Goal: Task Accomplishment & Management: Manage account settings

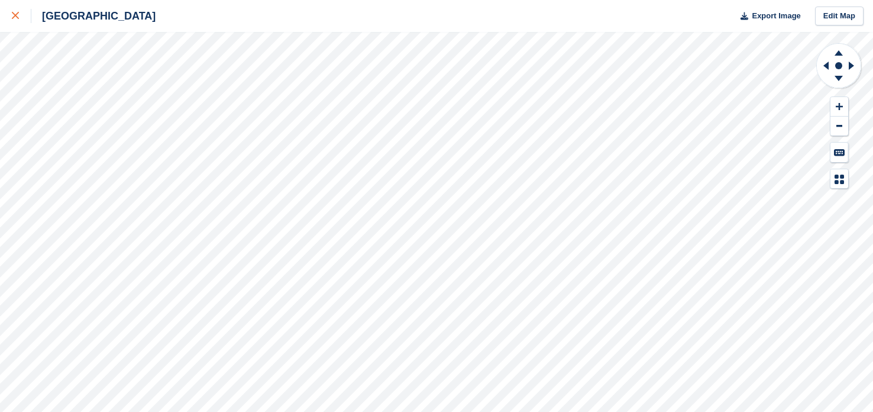
click at [17, 12] on icon at bounding box center [15, 15] width 7 height 7
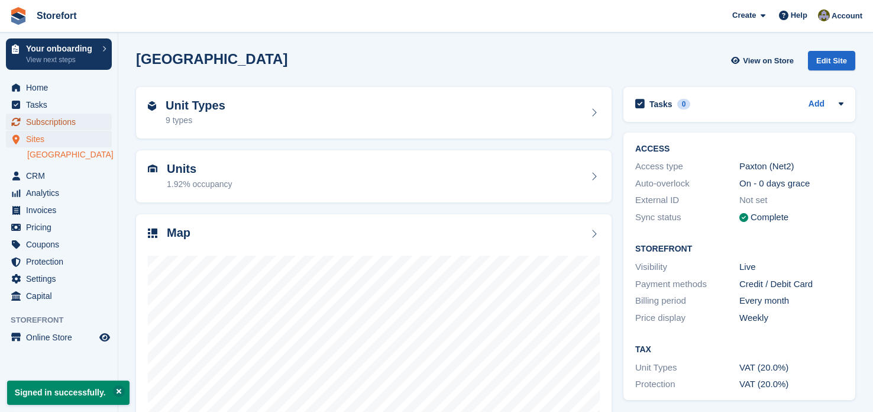
click at [49, 118] on span "Subscriptions" at bounding box center [61, 122] width 71 height 17
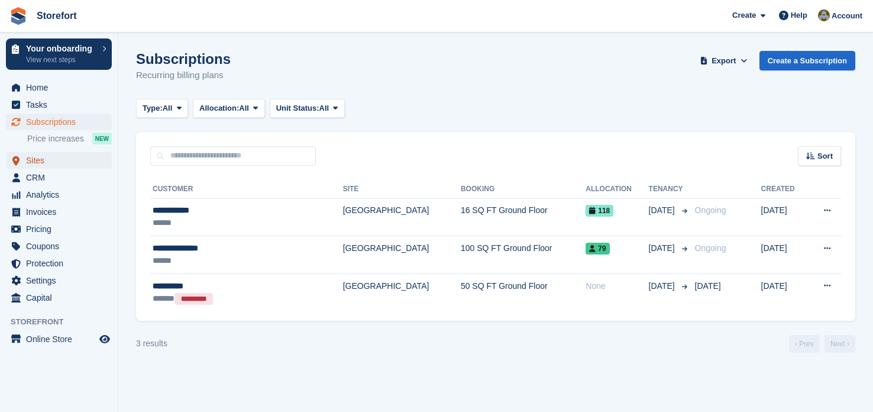
click at [56, 161] on span "Sites" at bounding box center [61, 160] width 71 height 17
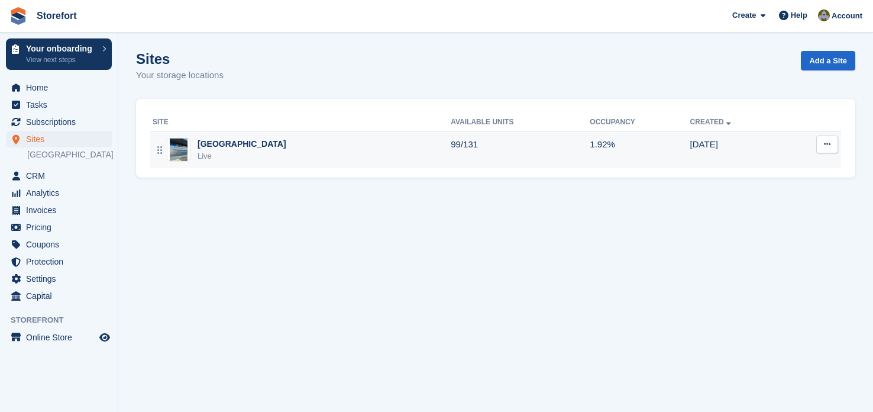
click at [221, 143] on div "[GEOGRAPHIC_DATA]" at bounding box center [242, 144] width 89 height 12
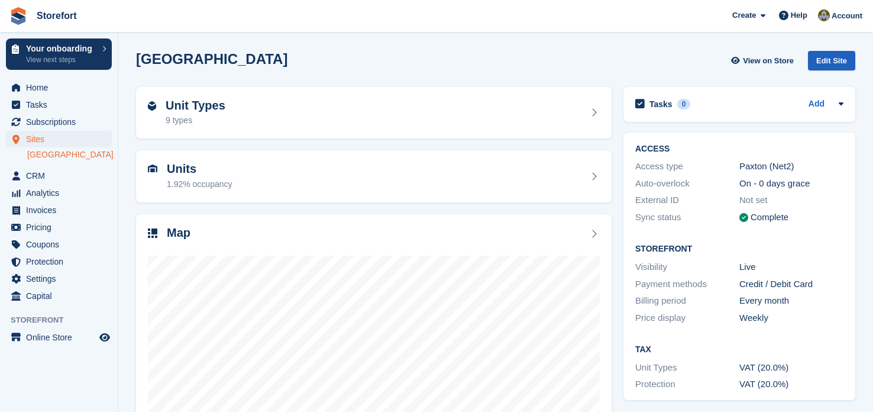
click at [837, 56] on div "Edit Site" at bounding box center [831, 61] width 47 height 20
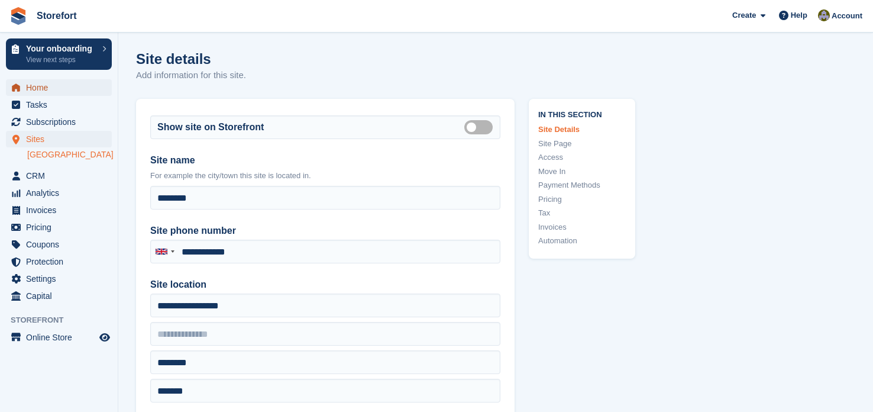
click at [46, 91] on span "Home" at bounding box center [61, 87] width 71 height 17
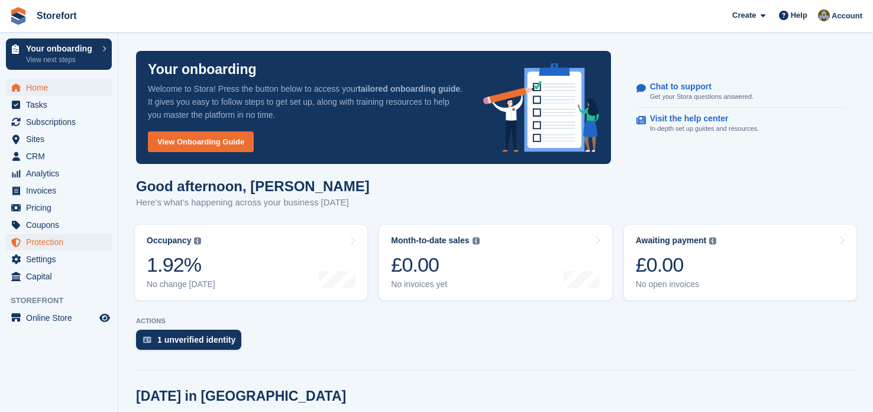
click at [51, 243] on span "Protection" at bounding box center [61, 242] width 71 height 17
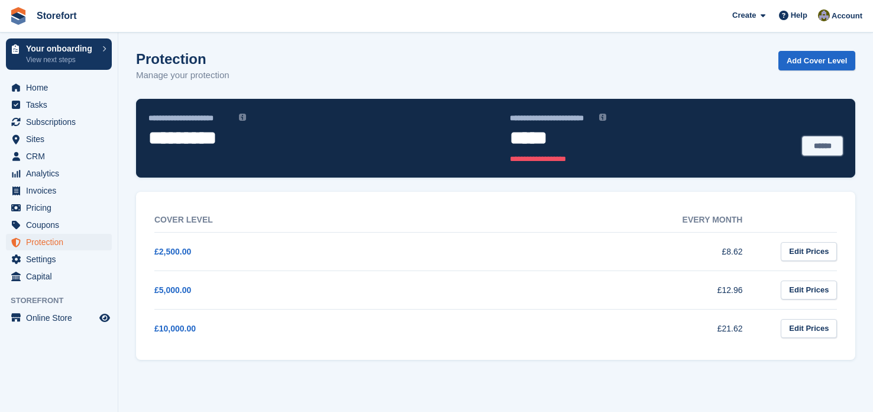
click at [834, 146] on link "******" at bounding box center [822, 145] width 41 height 19
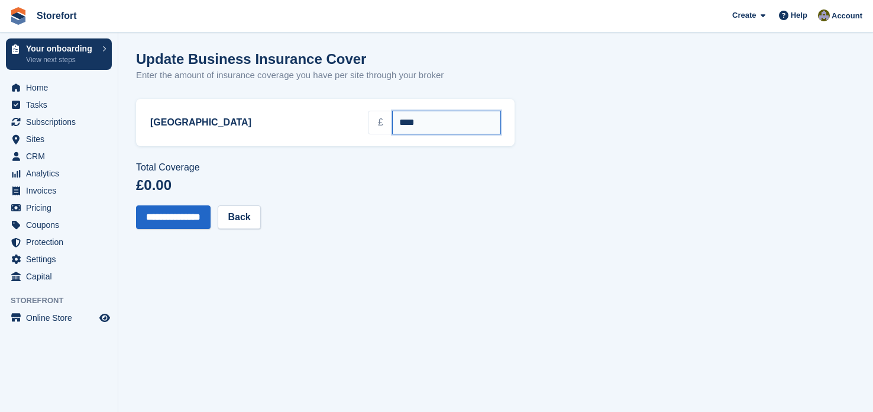
click at [408, 116] on input "****" at bounding box center [446, 123] width 109 height 24
type input "*"
type input "******"
click at [195, 212] on input "**********" at bounding box center [173, 217] width 75 height 24
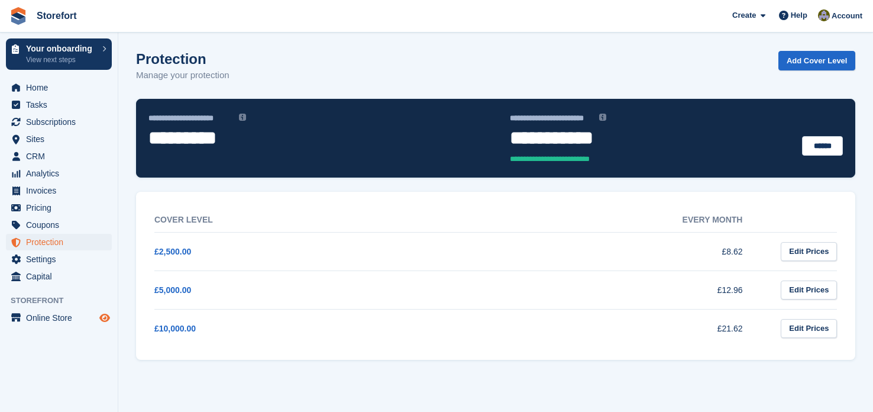
click at [107, 317] on icon "Preview store" at bounding box center [104, 317] width 11 height 9
click at [34, 185] on span "Invoices" at bounding box center [61, 190] width 71 height 17
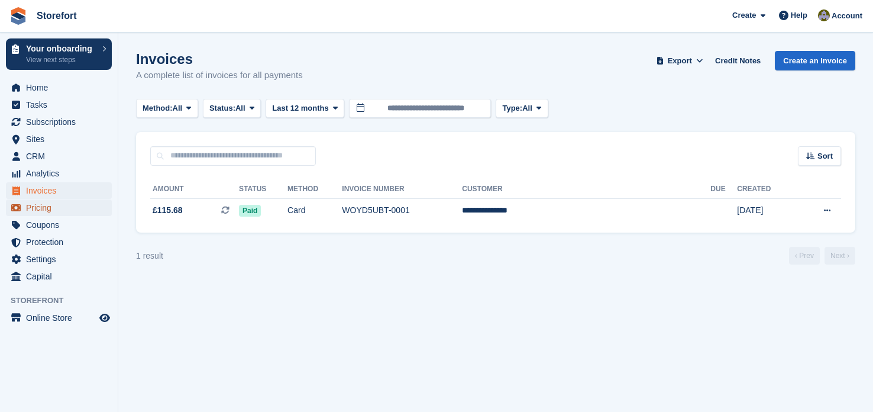
click at [37, 206] on span "Pricing" at bounding box center [61, 207] width 71 height 17
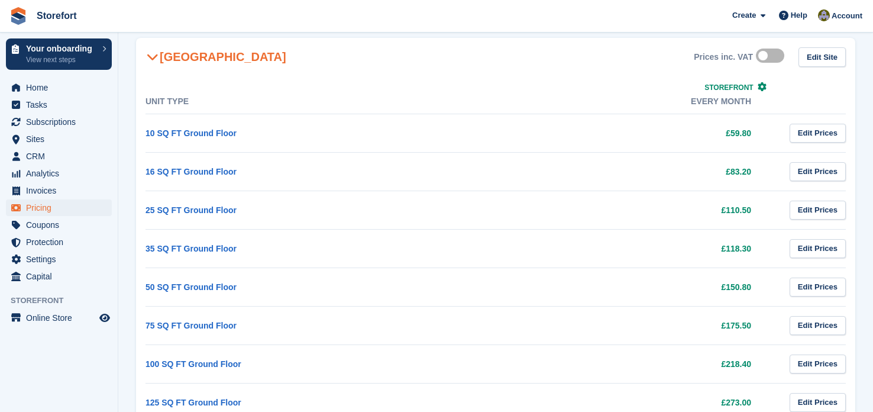
scroll to position [108, 0]
click at [42, 266] on span "Settings" at bounding box center [61, 259] width 71 height 17
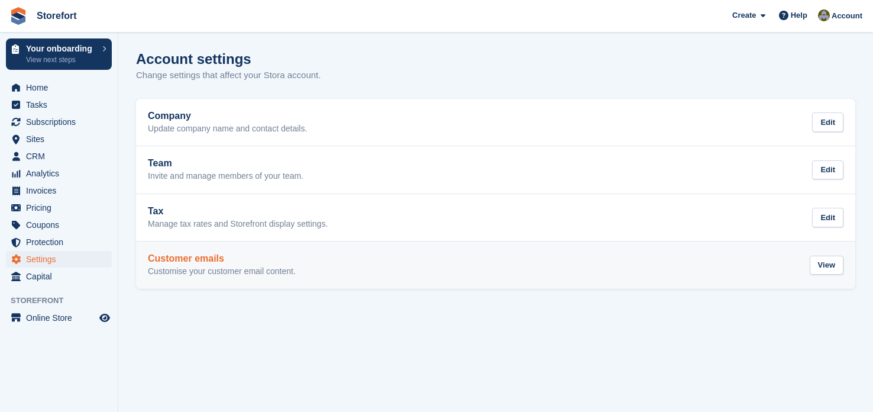
click at [168, 256] on h2 "Customer emails" at bounding box center [222, 258] width 148 height 11
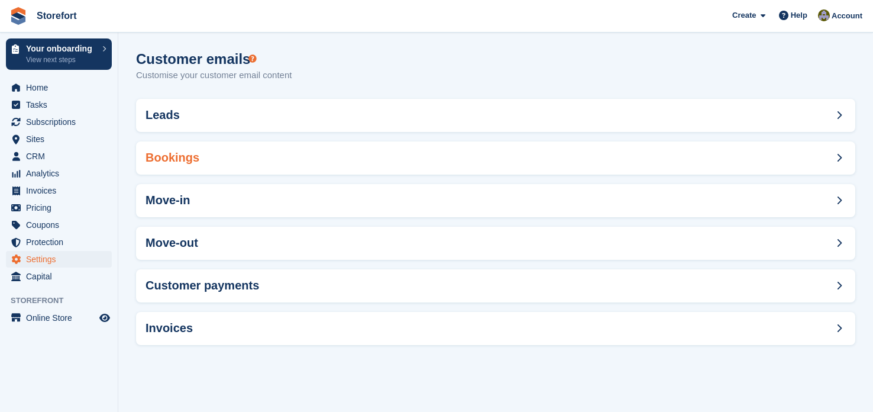
click at [214, 160] on div "Bookings" at bounding box center [495, 157] width 719 height 33
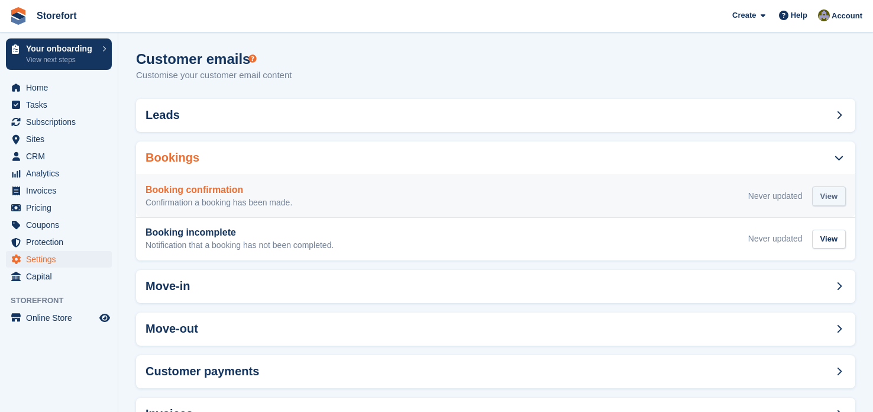
click at [829, 193] on div "View" at bounding box center [829, 196] width 34 height 20
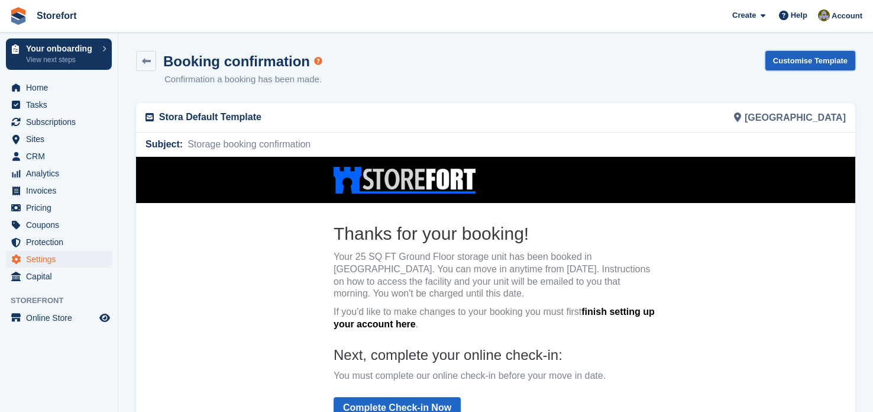
click at [797, 56] on link "Customise Template" at bounding box center [810, 61] width 90 height 20
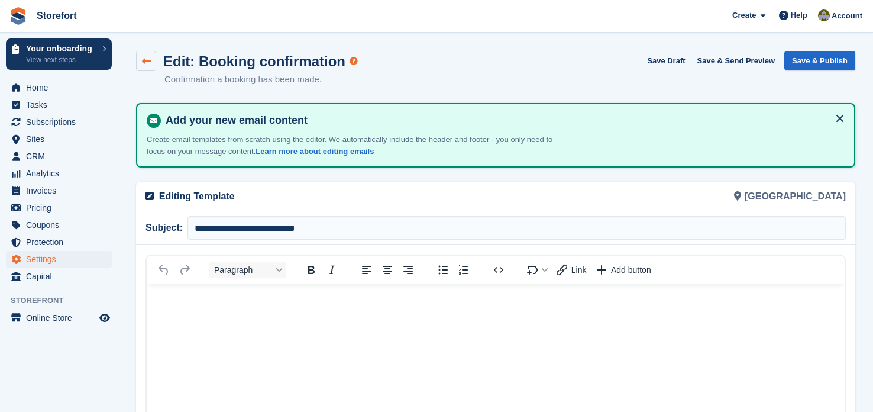
click at [146, 66] on link at bounding box center [146, 61] width 20 height 20
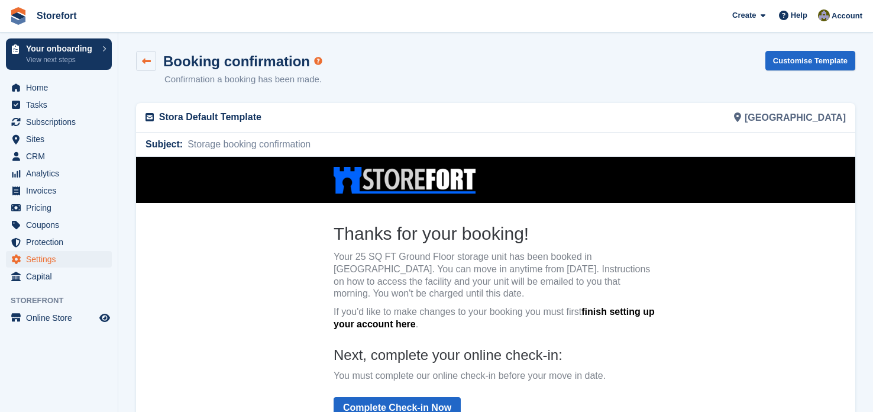
click at [151, 58] on link at bounding box center [146, 61] width 20 height 20
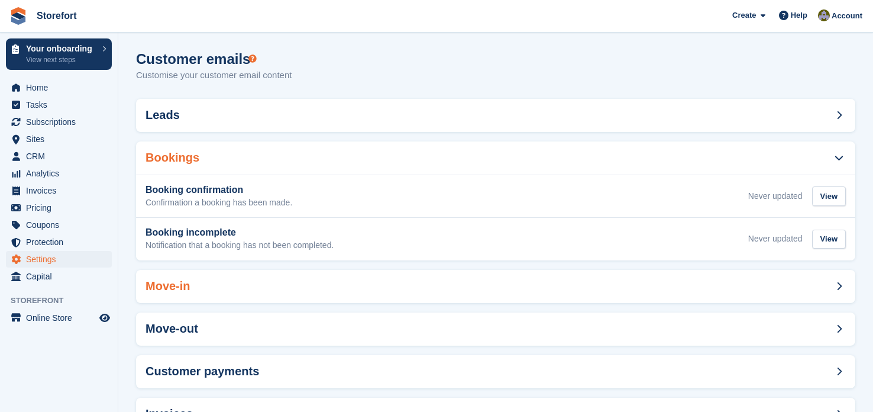
click at [413, 282] on div "Move-in" at bounding box center [495, 286] width 719 height 33
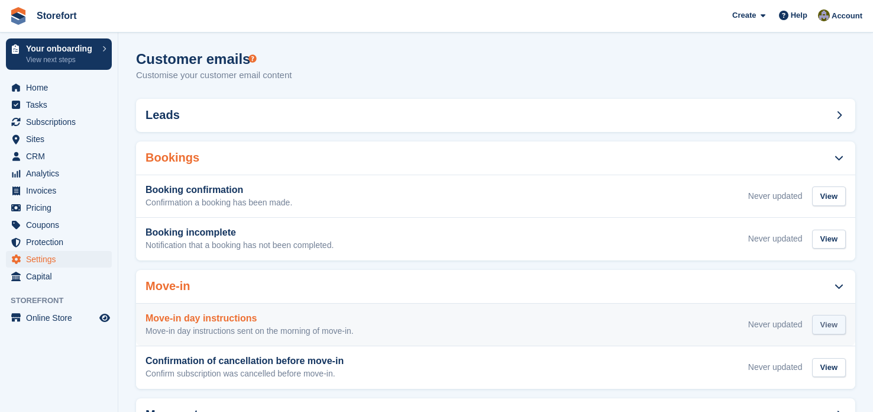
click at [835, 321] on div "View" at bounding box center [829, 325] width 34 height 20
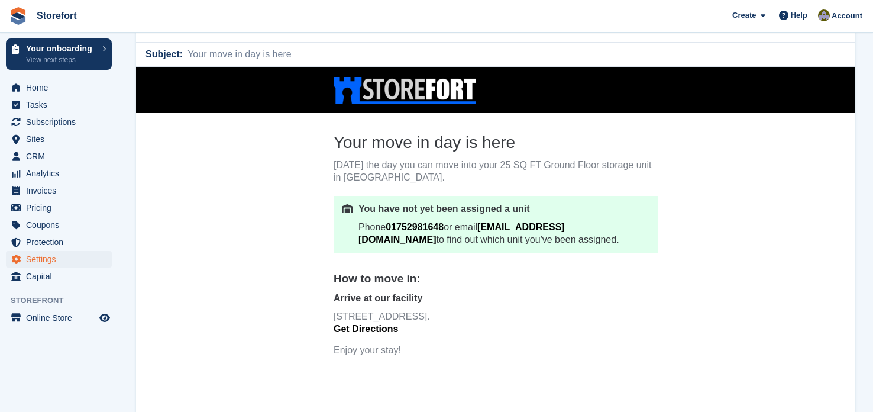
scroll to position [1, 0]
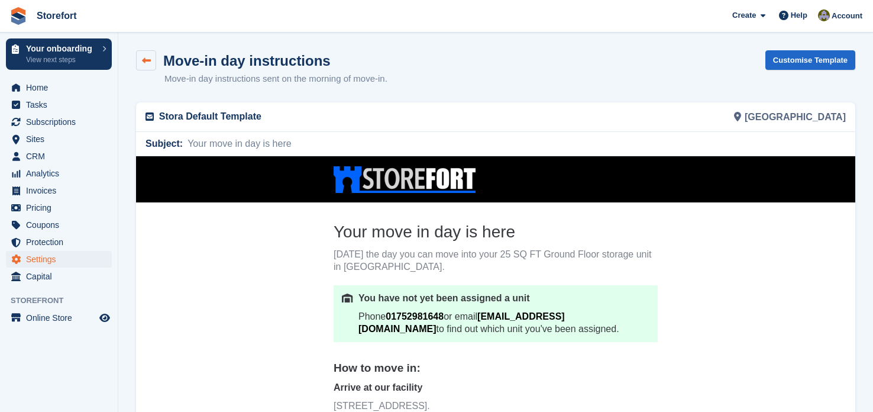
click at [150, 59] on icon at bounding box center [146, 60] width 9 height 9
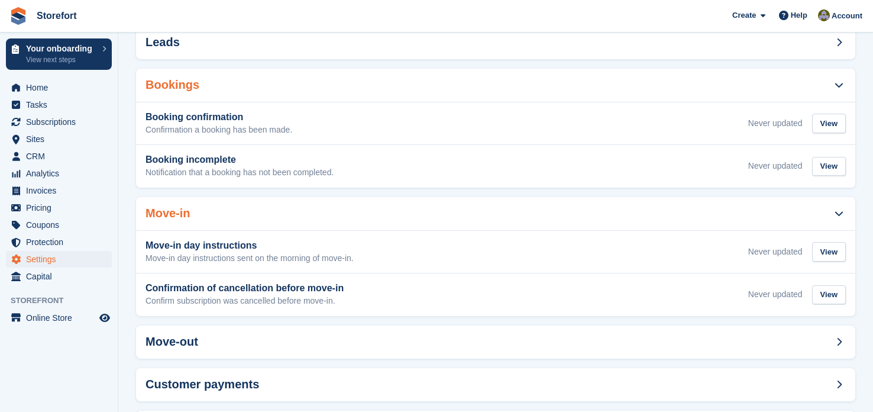
scroll to position [131, 0]
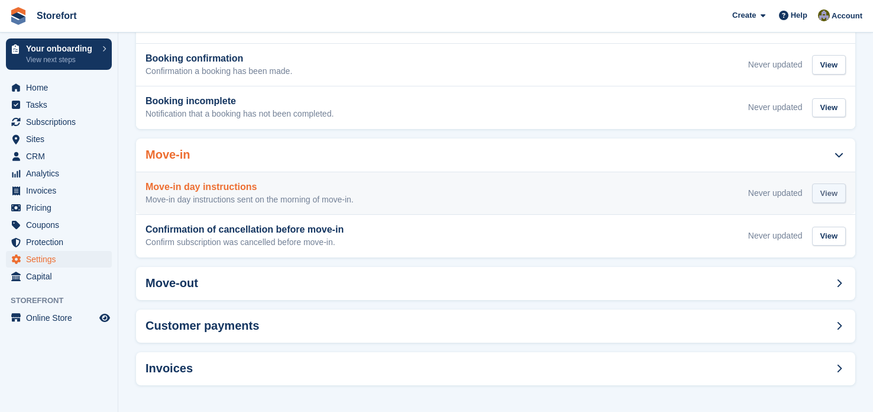
click at [834, 191] on div "View" at bounding box center [829, 193] width 34 height 20
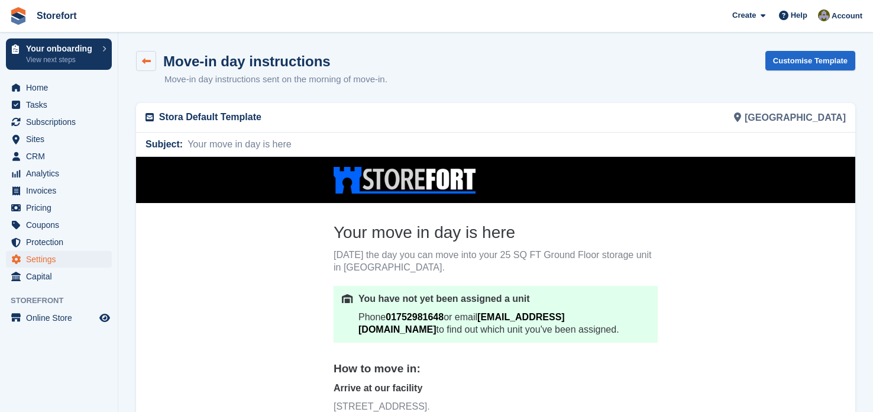
click at [146, 61] on icon at bounding box center [146, 61] width 9 height 9
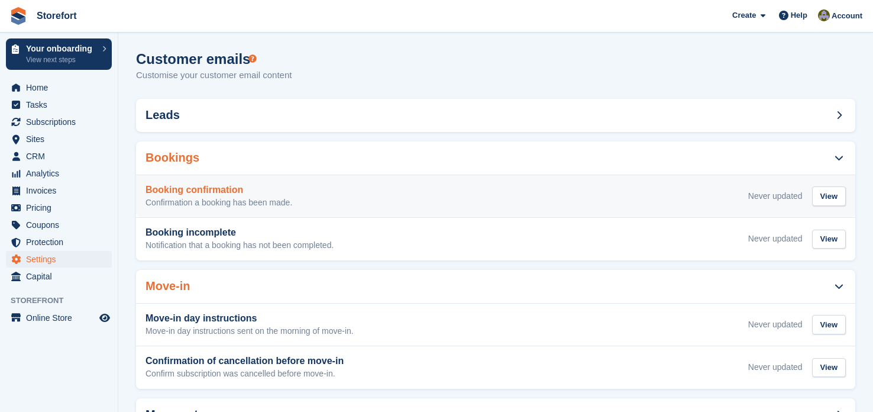
click at [251, 188] on h3 "Booking confirmation" at bounding box center [219, 190] width 147 height 11
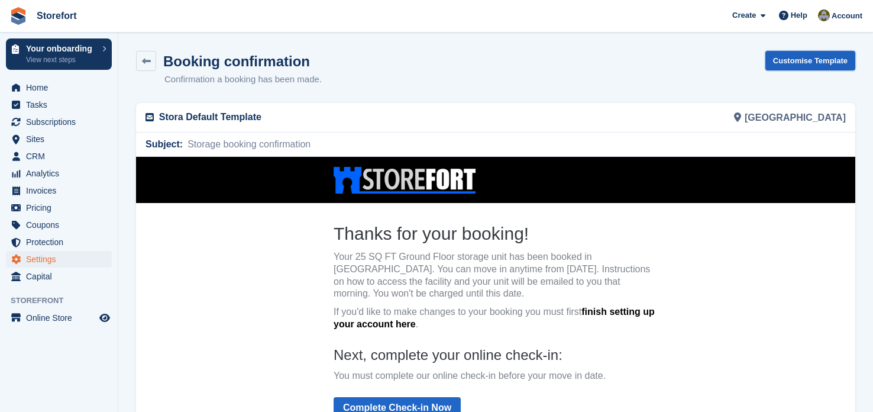
click at [791, 59] on link "Customise Template" at bounding box center [810, 61] width 90 height 20
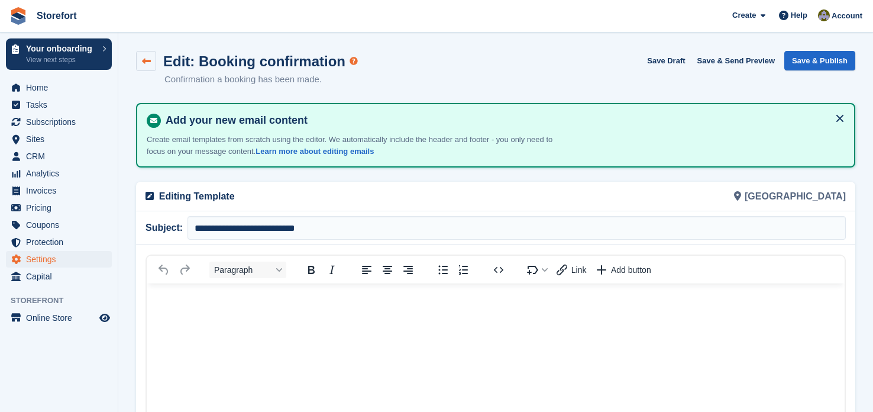
click at [146, 57] on icon at bounding box center [146, 61] width 9 height 9
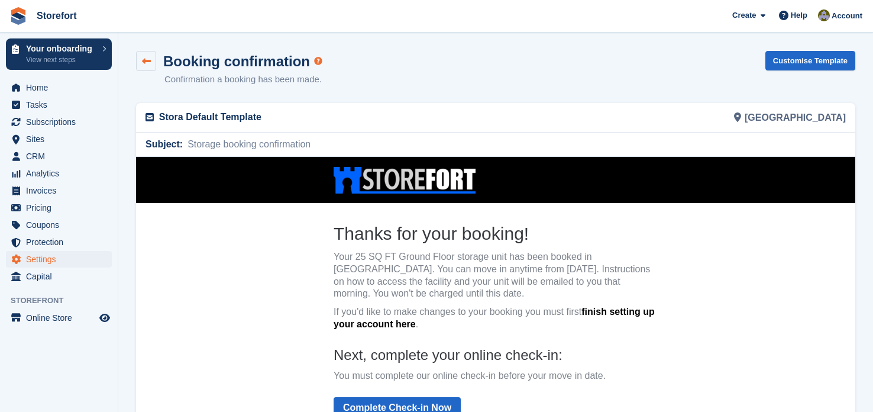
click at [149, 61] on icon at bounding box center [146, 61] width 9 height 9
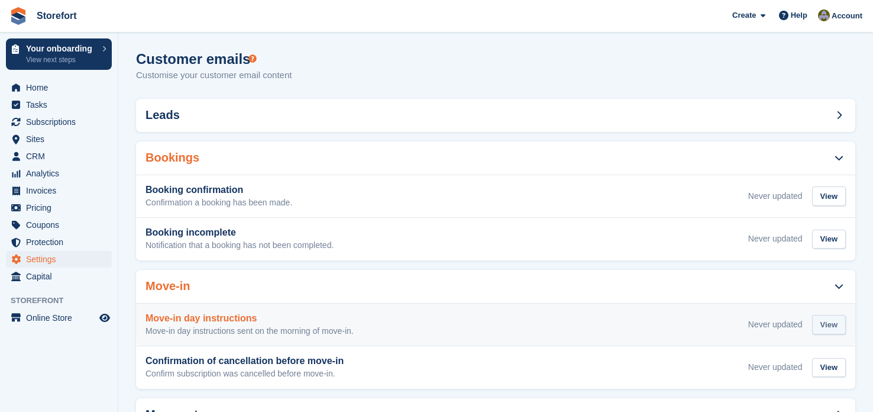
click at [836, 322] on div "View" at bounding box center [829, 325] width 34 height 20
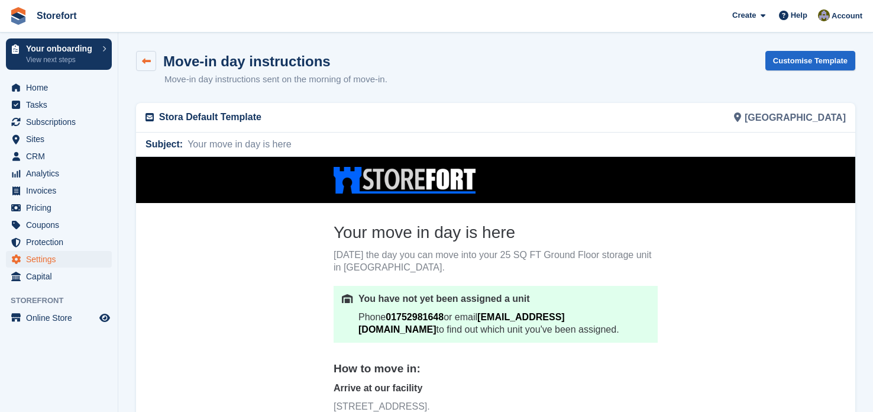
click at [148, 65] on link at bounding box center [146, 61] width 20 height 20
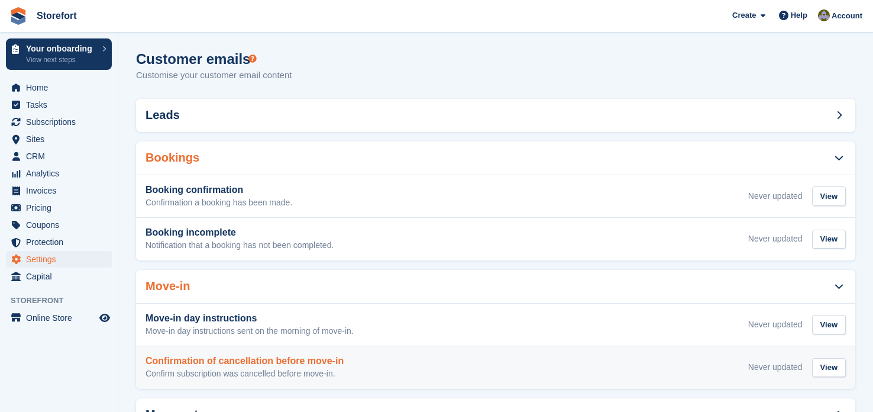
click at [370, 360] on div "Confirmation of cancellation before move-in Confirm subscription was cancelled …" at bounding box center [496, 368] width 700 height 24
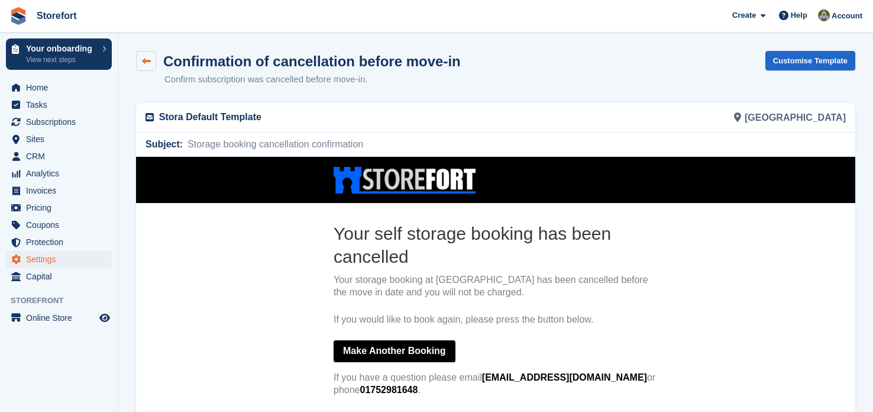
click at [152, 56] on link at bounding box center [146, 61] width 20 height 20
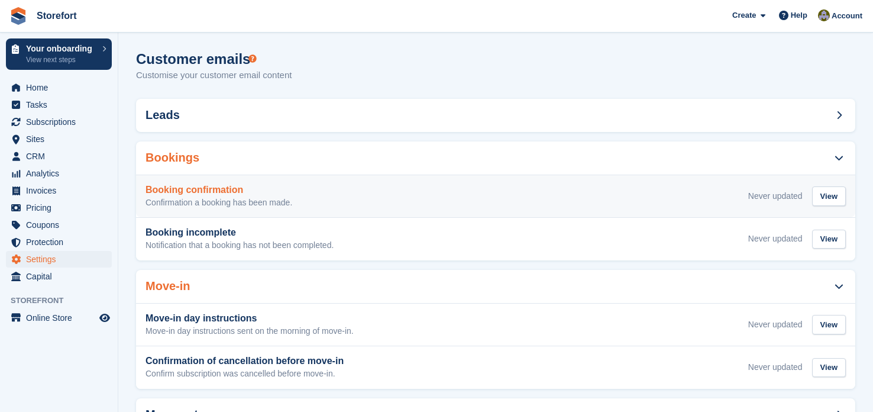
click at [273, 199] on p "Confirmation a booking has been made." at bounding box center [219, 203] width 147 height 11
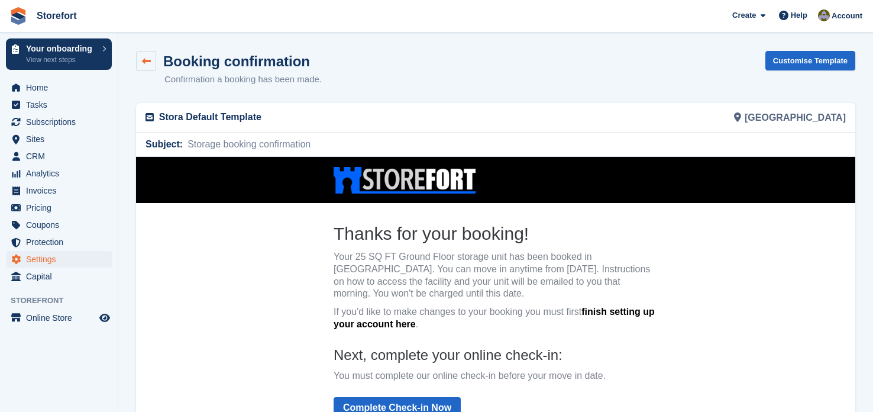
click at [143, 57] on icon at bounding box center [146, 61] width 9 height 9
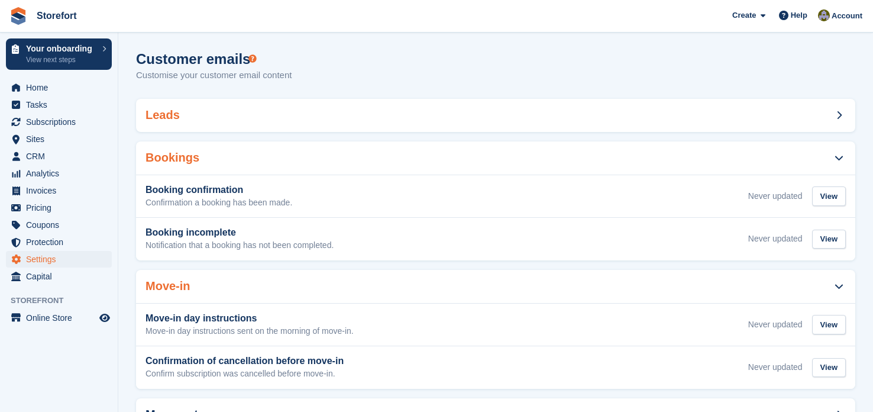
click at [400, 109] on div "Leads" at bounding box center [495, 115] width 719 height 33
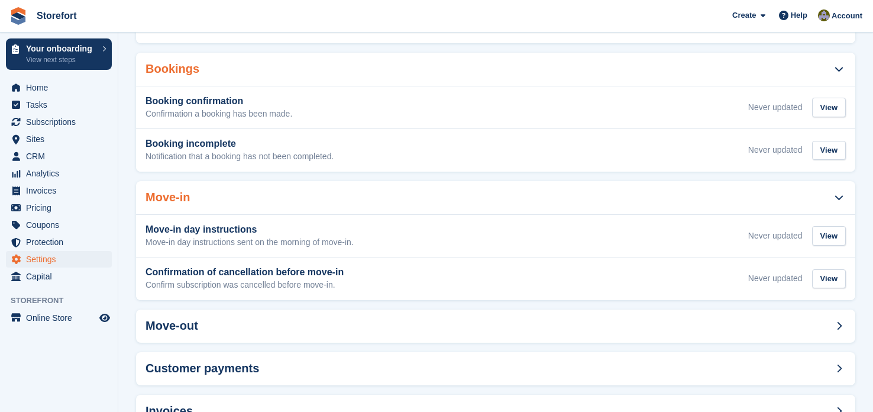
scroll to position [209, 0]
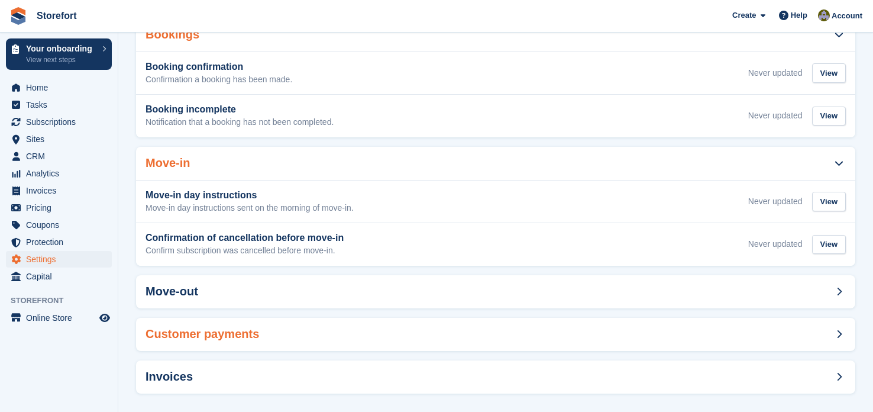
click at [398, 336] on div "Customer payments" at bounding box center [495, 334] width 719 height 33
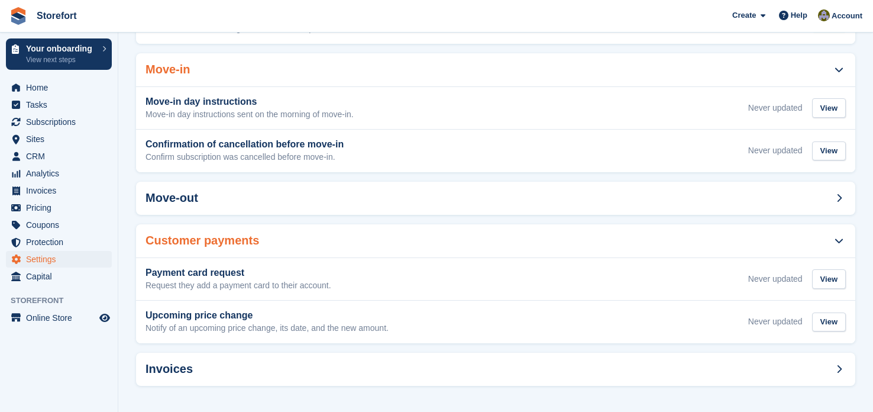
scroll to position [0, 0]
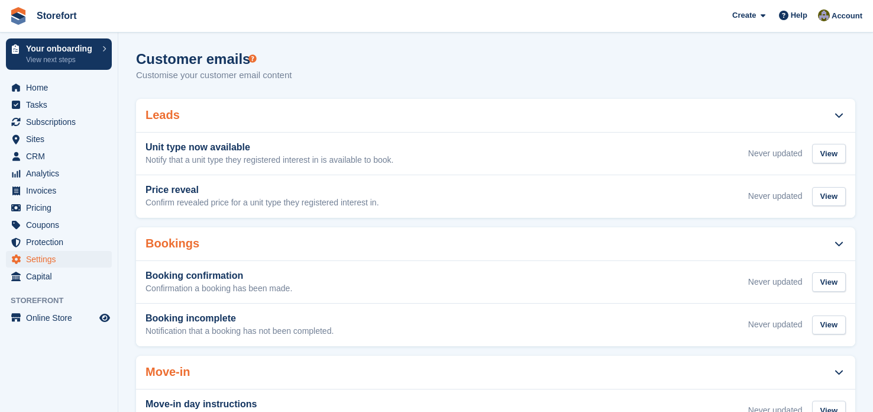
click at [222, 117] on div "Leads" at bounding box center [495, 115] width 719 height 33
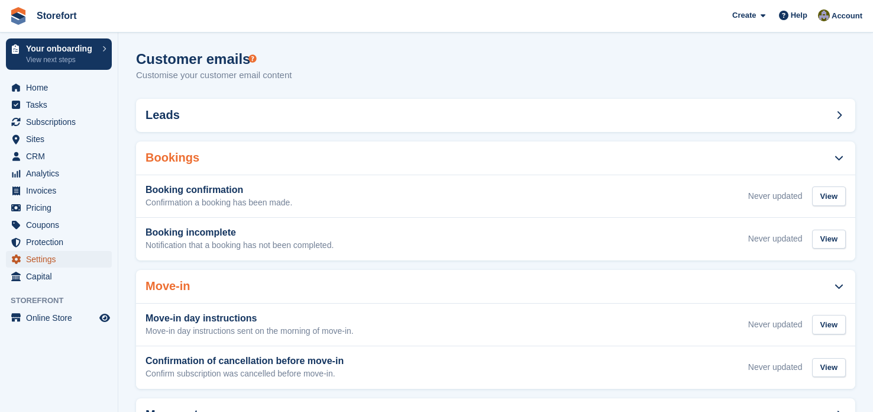
click at [45, 256] on span "Settings" at bounding box center [61, 259] width 71 height 17
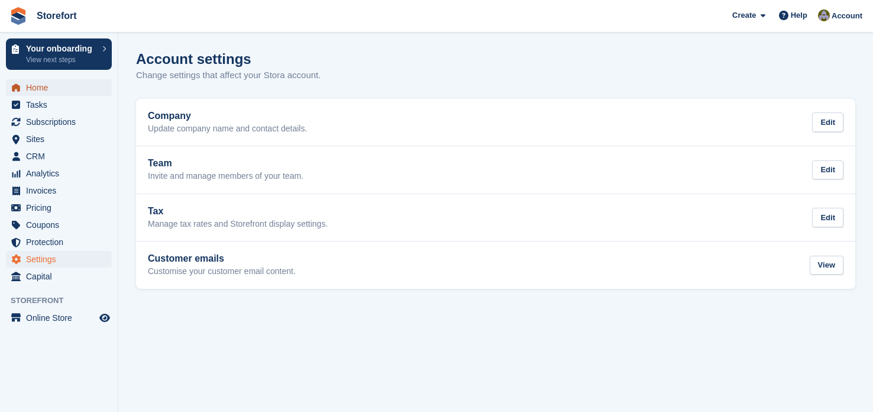
click at [43, 86] on span "Home" at bounding box center [61, 87] width 71 height 17
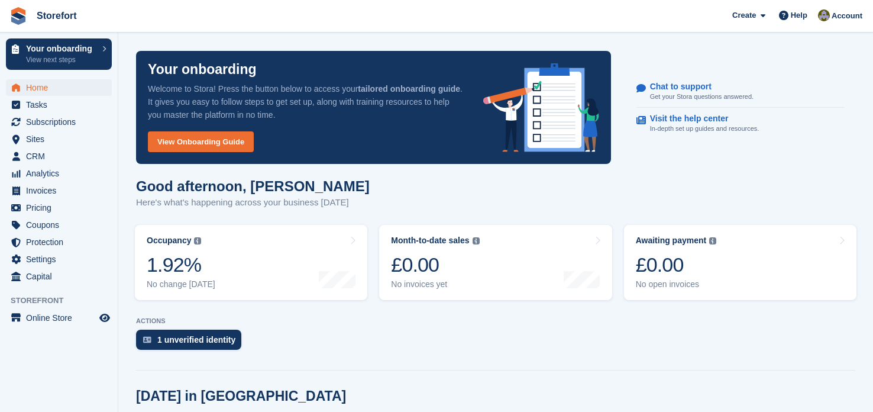
click at [256, 12] on span "Storefort Create Subscription Invoice Contact Deal Discount Page Help Chat Supp…" at bounding box center [436, 16] width 873 height 32
click at [234, 279] on link "Occupancy The percentage of all currently allocated units in terms of area. Inc…" at bounding box center [251, 262] width 232 height 75
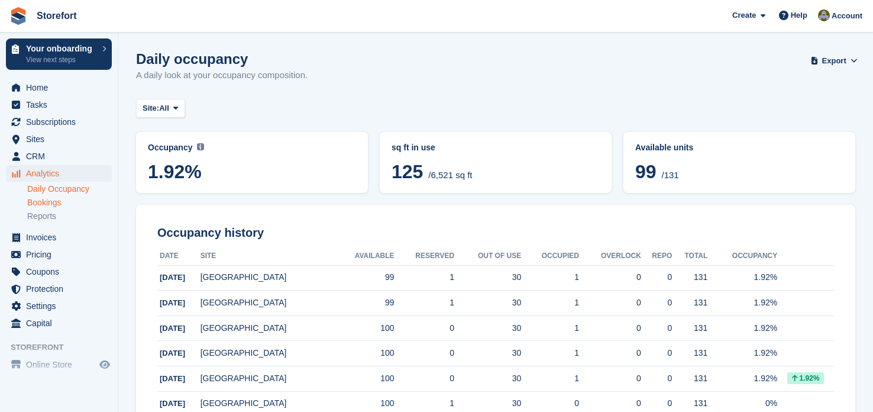
click at [45, 202] on link "Bookings" at bounding box center [69, 202] width 85 height 11
